Goal: Transaction & Acquisition: Purchase product/service

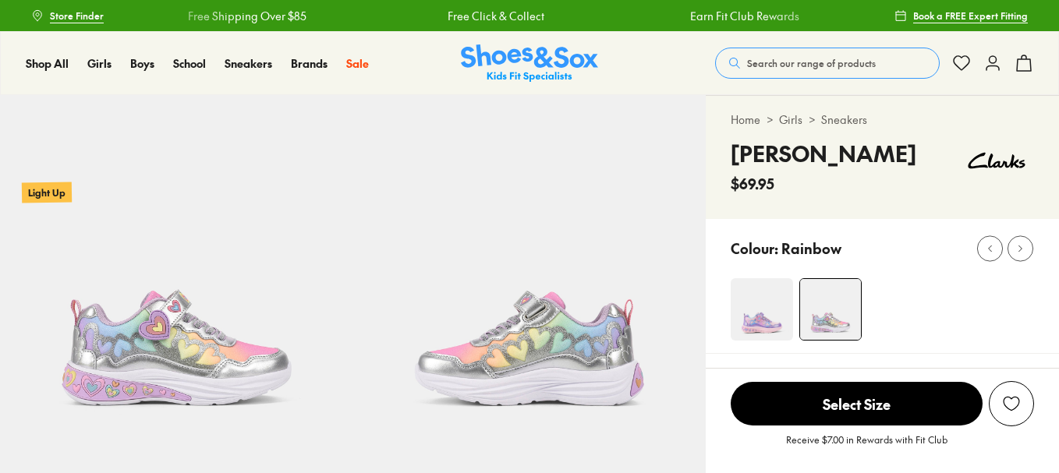
select select "*"
click at [786, 64] on span "Search our range of products" at bounding box center [811, 63] width 129 height 14
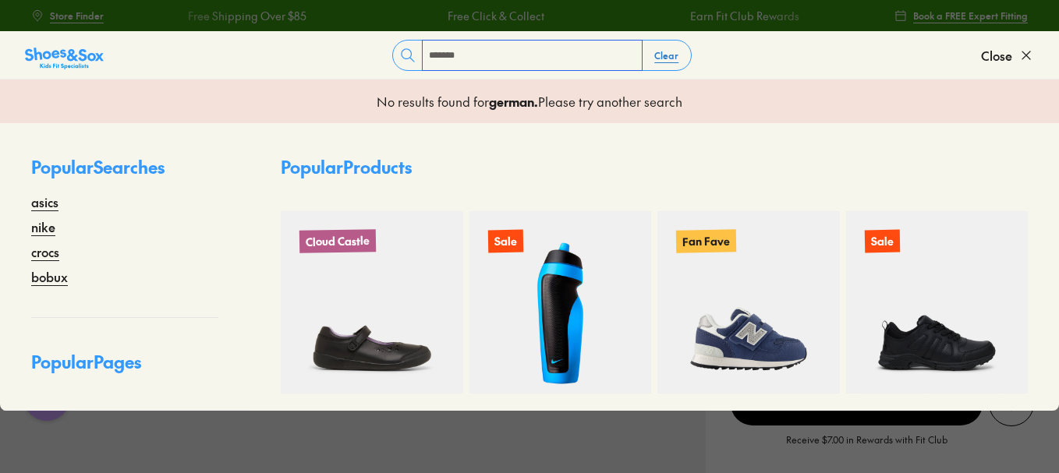
type input "******"
click at [659, 55] on button "Clear" at bounding box center [666, 55] width 49 height 28
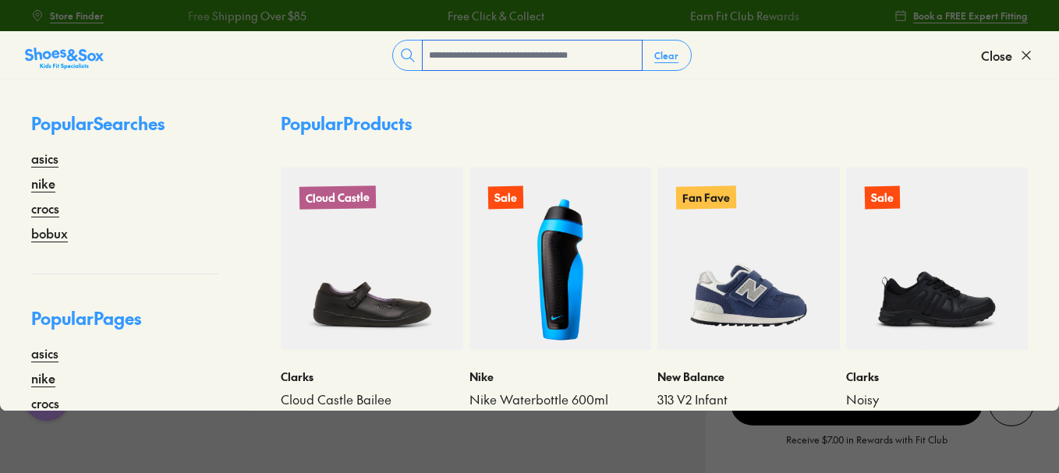
click at [507, 56] on input "text" at bounding box center [532, 56] width 219 height 30
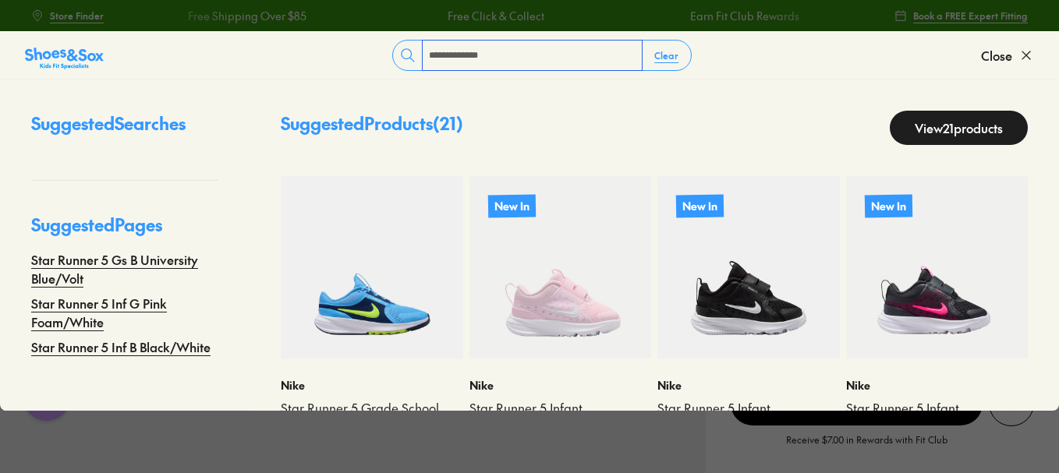
type input "**********"
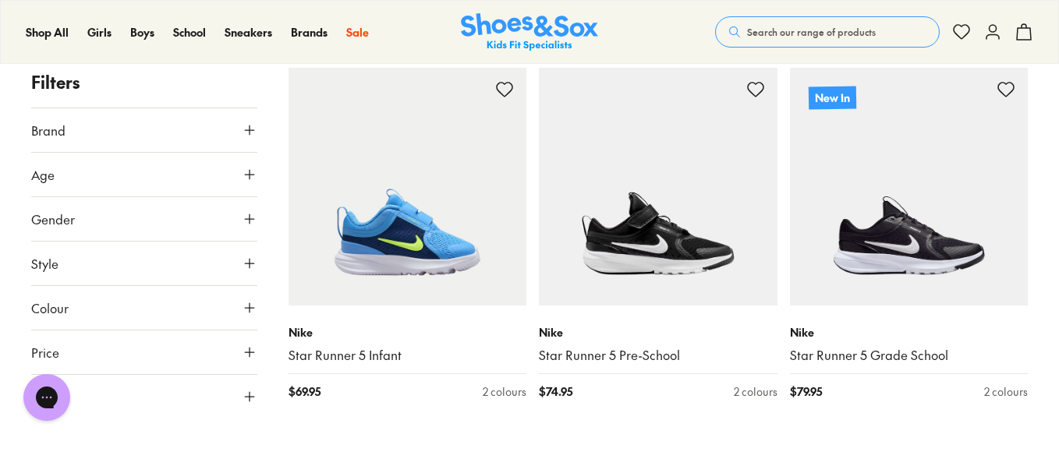
scroll to position [973, 0]
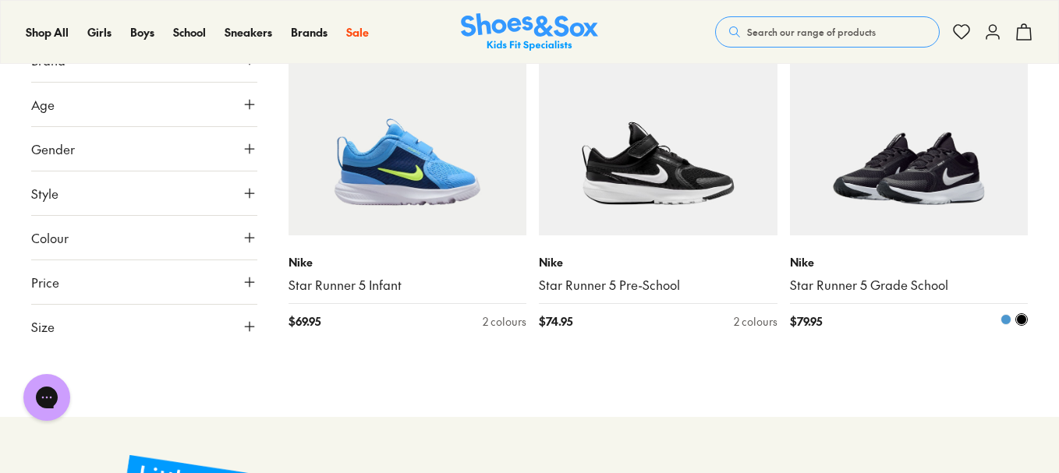
click at [930, 197] on img at bounding box center [909, 117] width 239 height 239
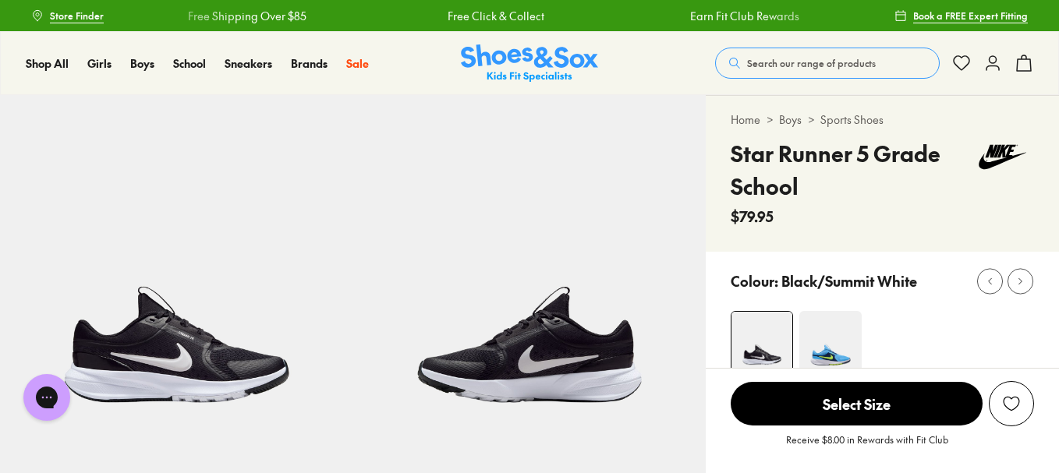
select select "*"
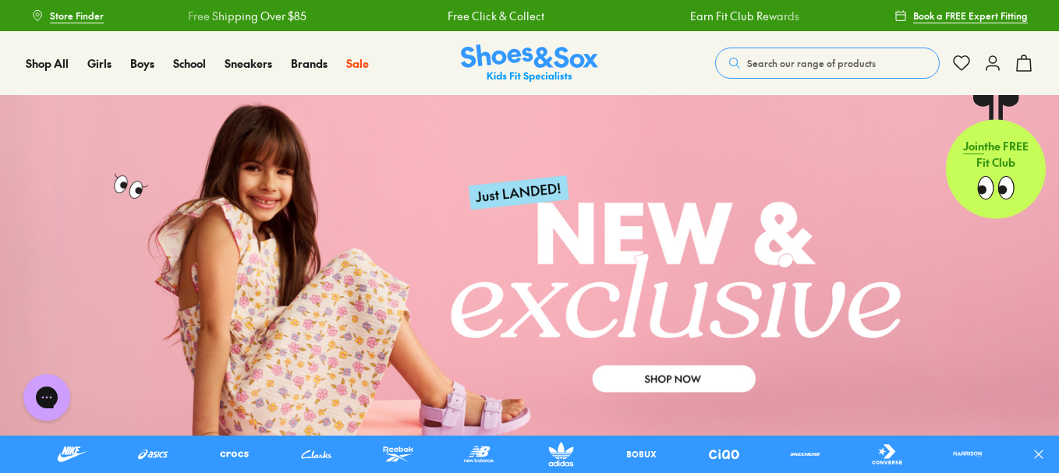
click at [787, 66] on span "Search our range of products" at bounding box center [811, 63] width 129 height 14
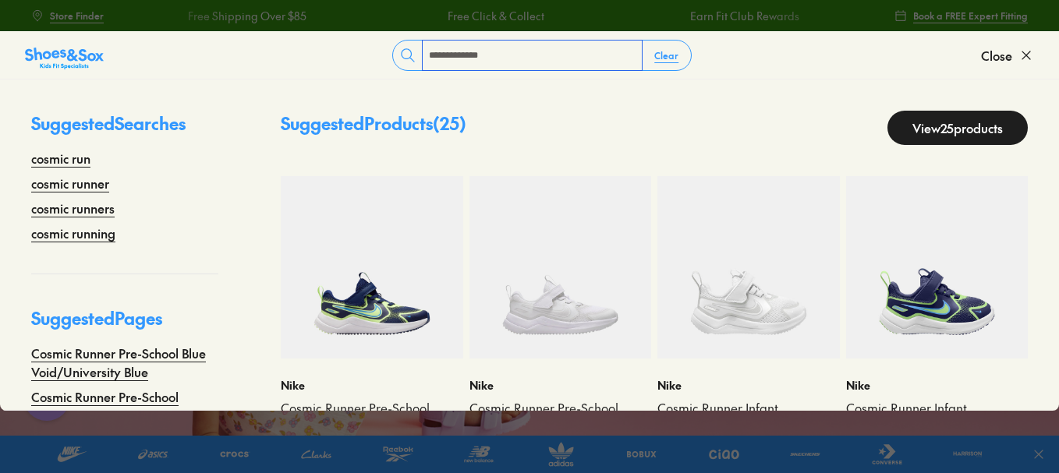
type input "**********"
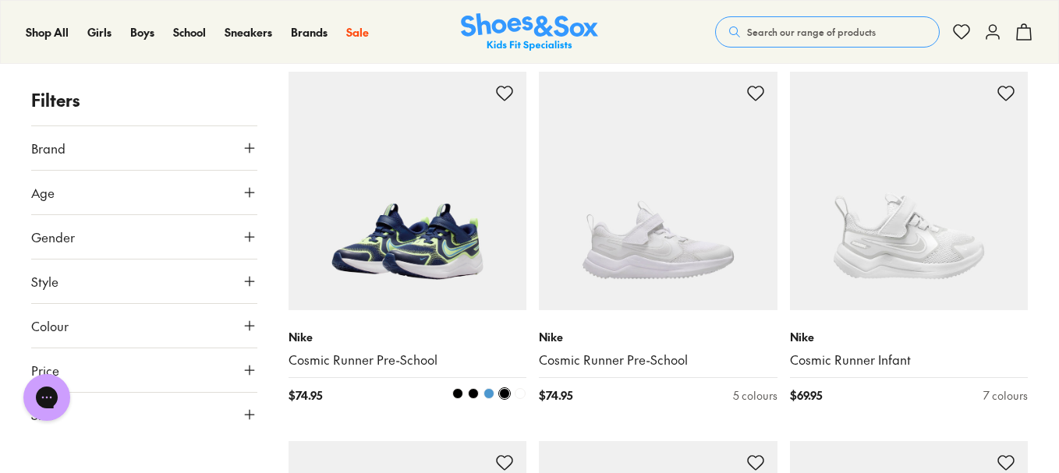
click at [385, 262] on img at bounding box center [408, 191] width 239 height 239
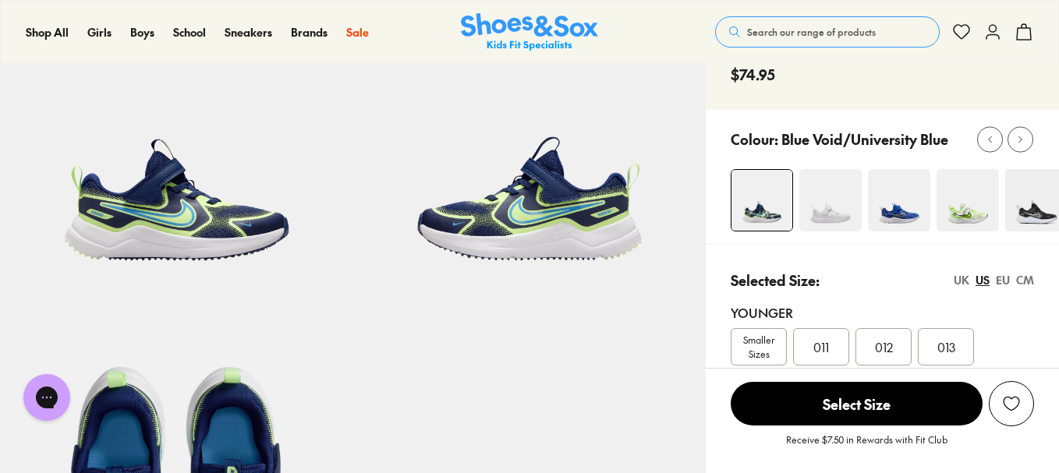
select select "*"
click at [955, 220] on img at bounding box center [968, 200] width 62 height 62
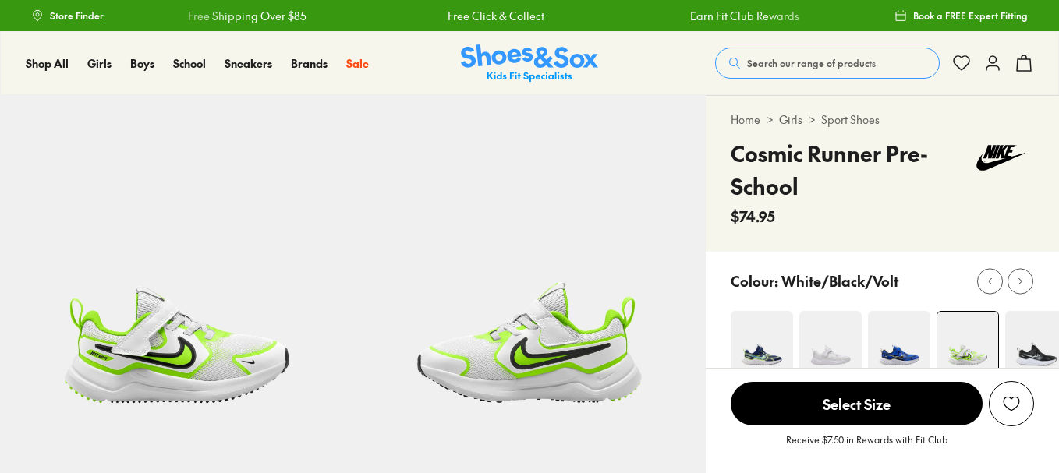
select select "*"
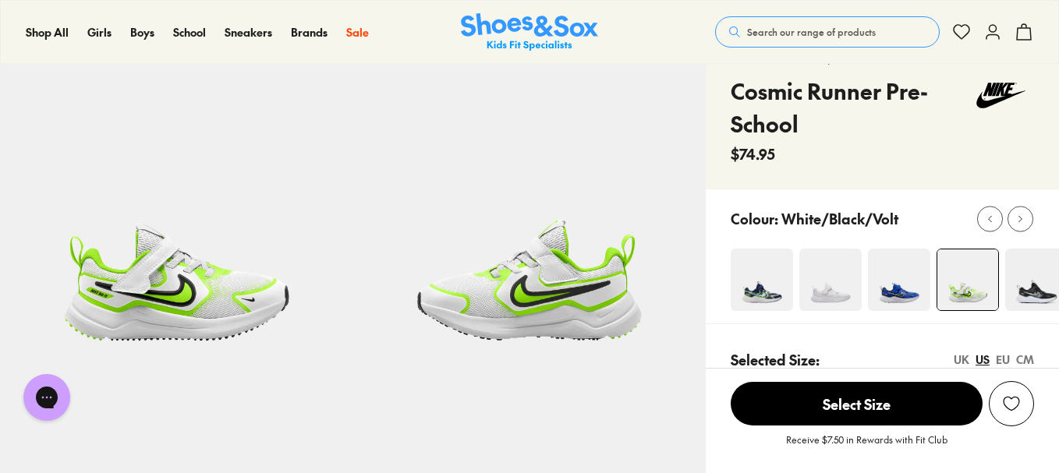
scroll to position [63, 0]
click at [843, 299] on img at bounding box center [830, 279] width 62 height 62
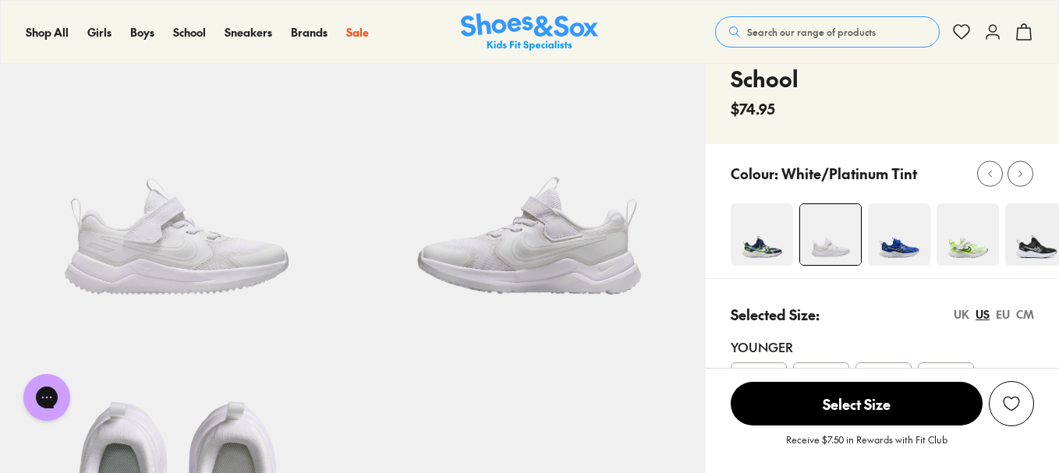
select select "*"
click at [974, 245] on img at bounding box center [968, 234] width 62 height 62
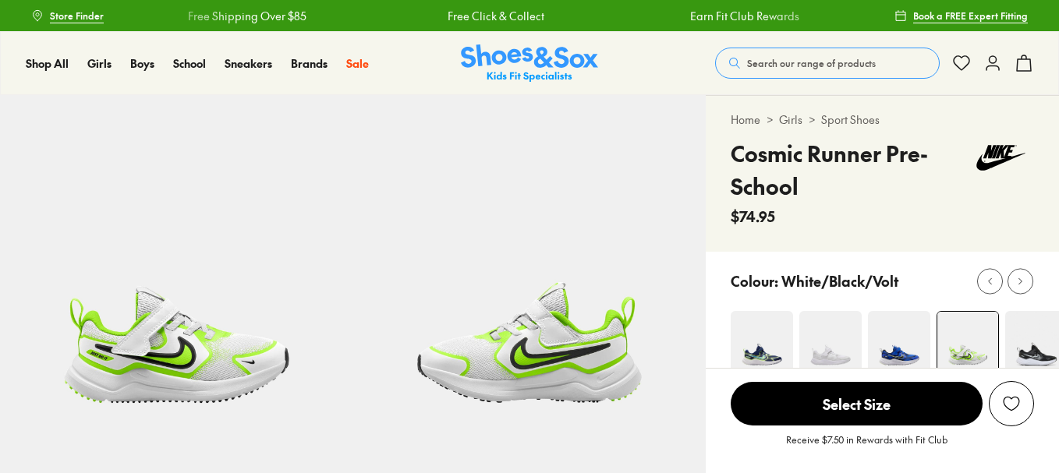
select select "*"
